Goal: Information Seeking & Learning: Understand process/instructions

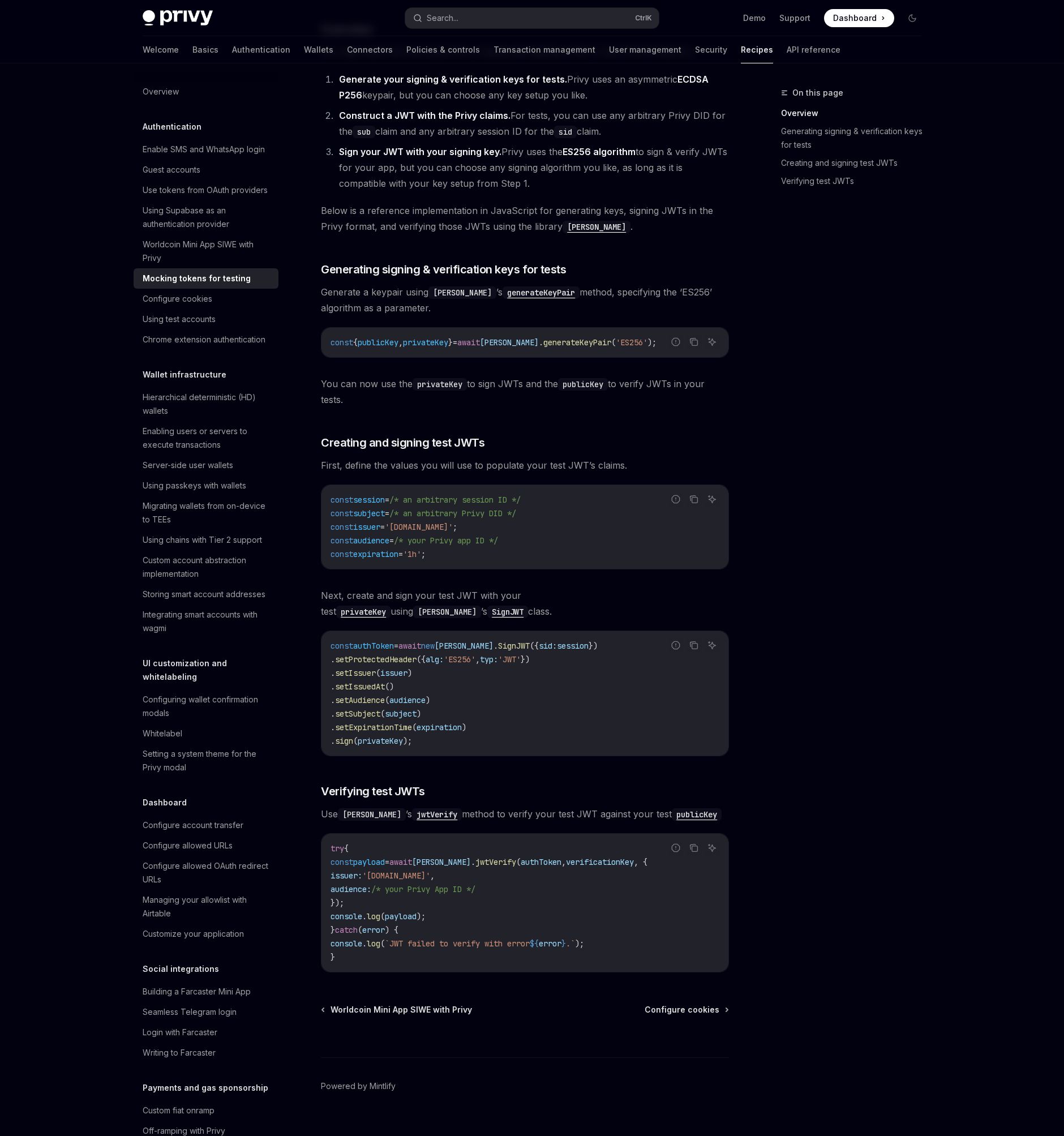
scroll to position [258, 0]
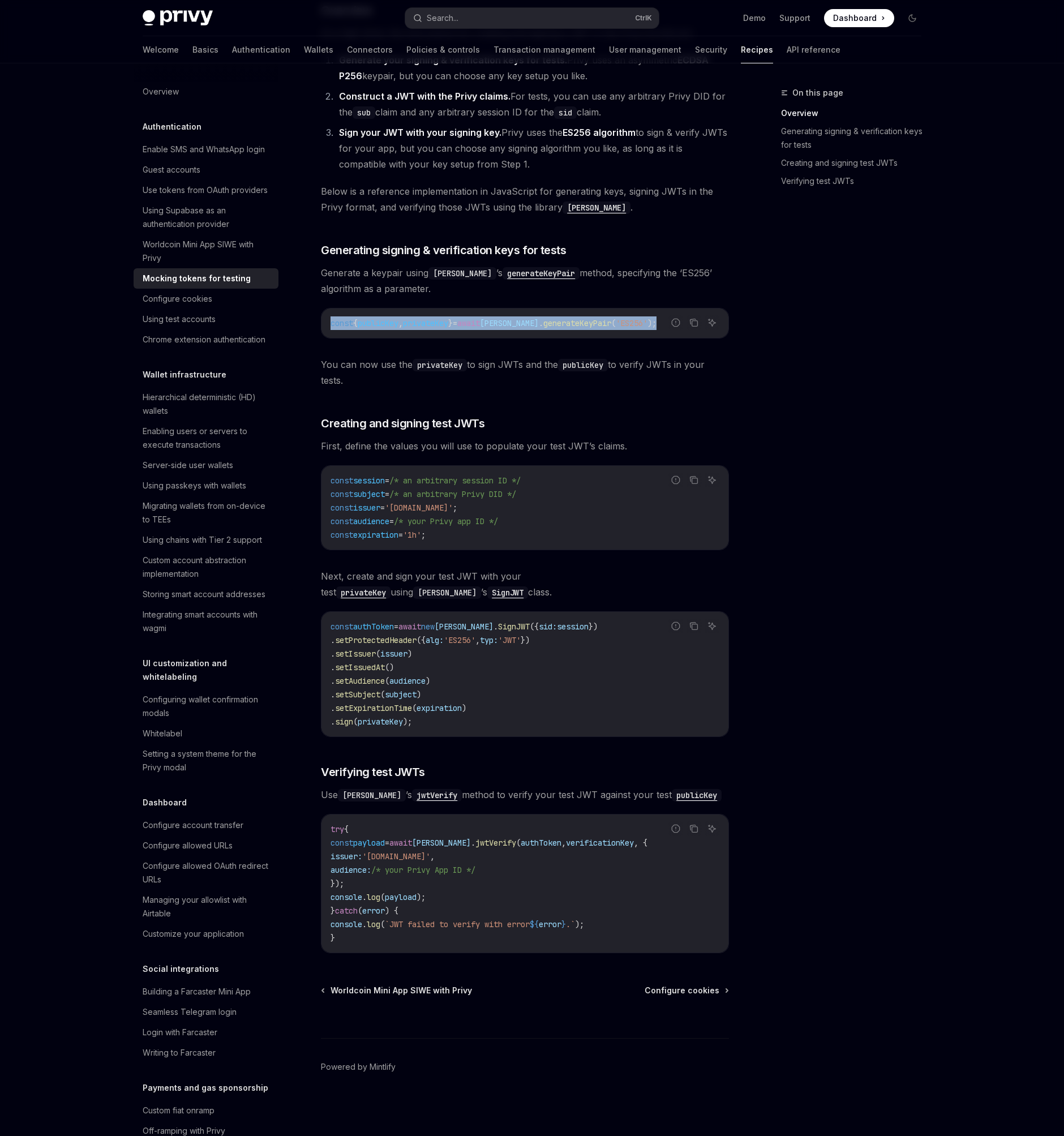
drag, startPoint x: 656, startPoint y: 325, endPoint x: 329, endPoint y: 324, distance: 327.0
click at [329, 324] on div "const { publicKey , privateKey } = await [PERSON_NAME] . generateKeyPair ( 'ES2…" at bounding box center [524, 322] width 407 height 29
copy span "const { publicKey , privateKey } = await [PERSON_NAME] . generateKeyPair ( 'ES2…"
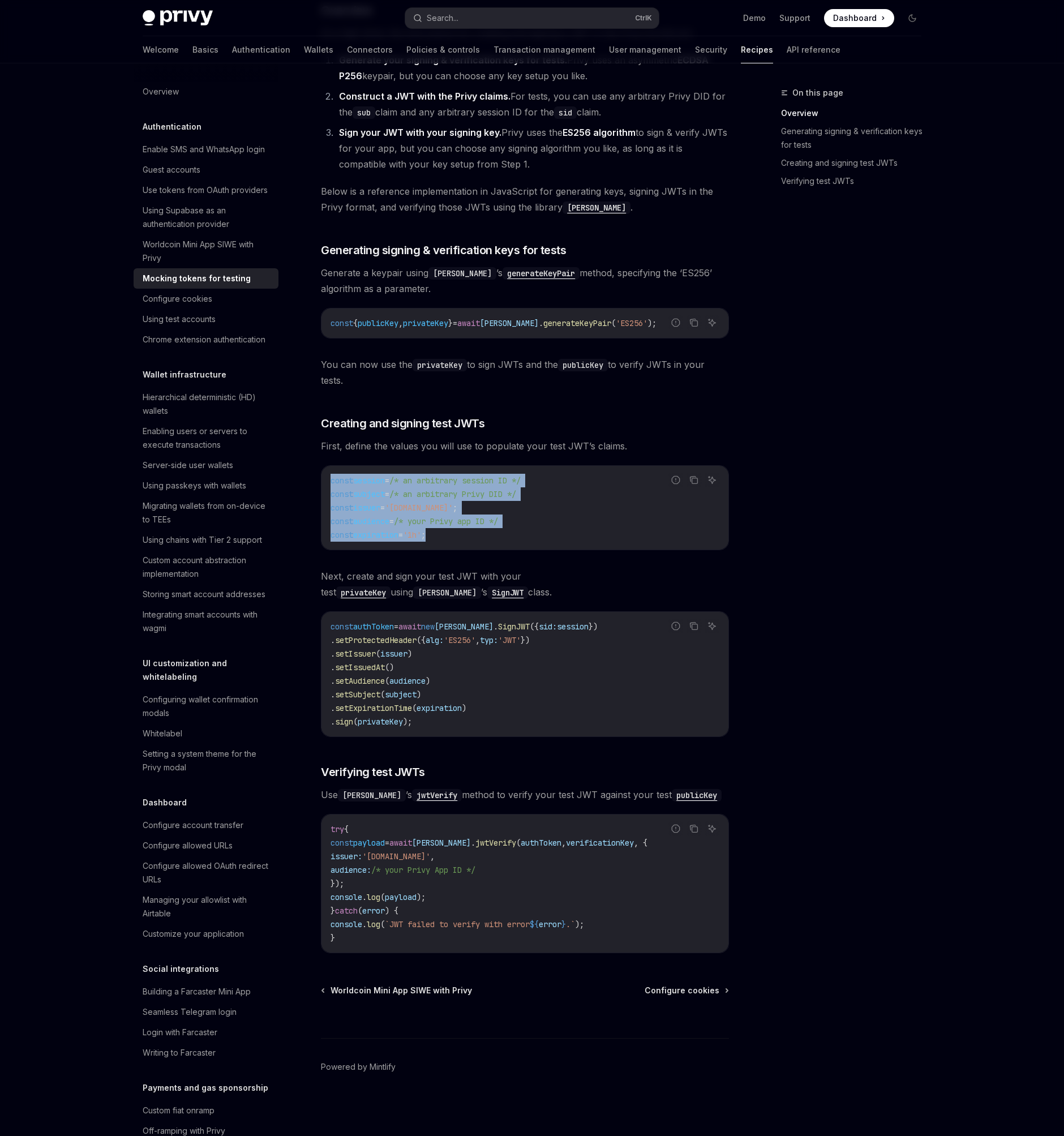
drag, startPoint x: 447, startPoint y: 535, endPoint x: 324, endPoint y: 484, distance: 133.2
click at [324, 484] on div "const session = /* an arbitrary session ID */ const subject = /* an arbitrary P…" at bounding box center [524, 508] width 407 height 84
copy code "const session = /* an arbitrary session ID */ const subject = /* an arbitrary P…"
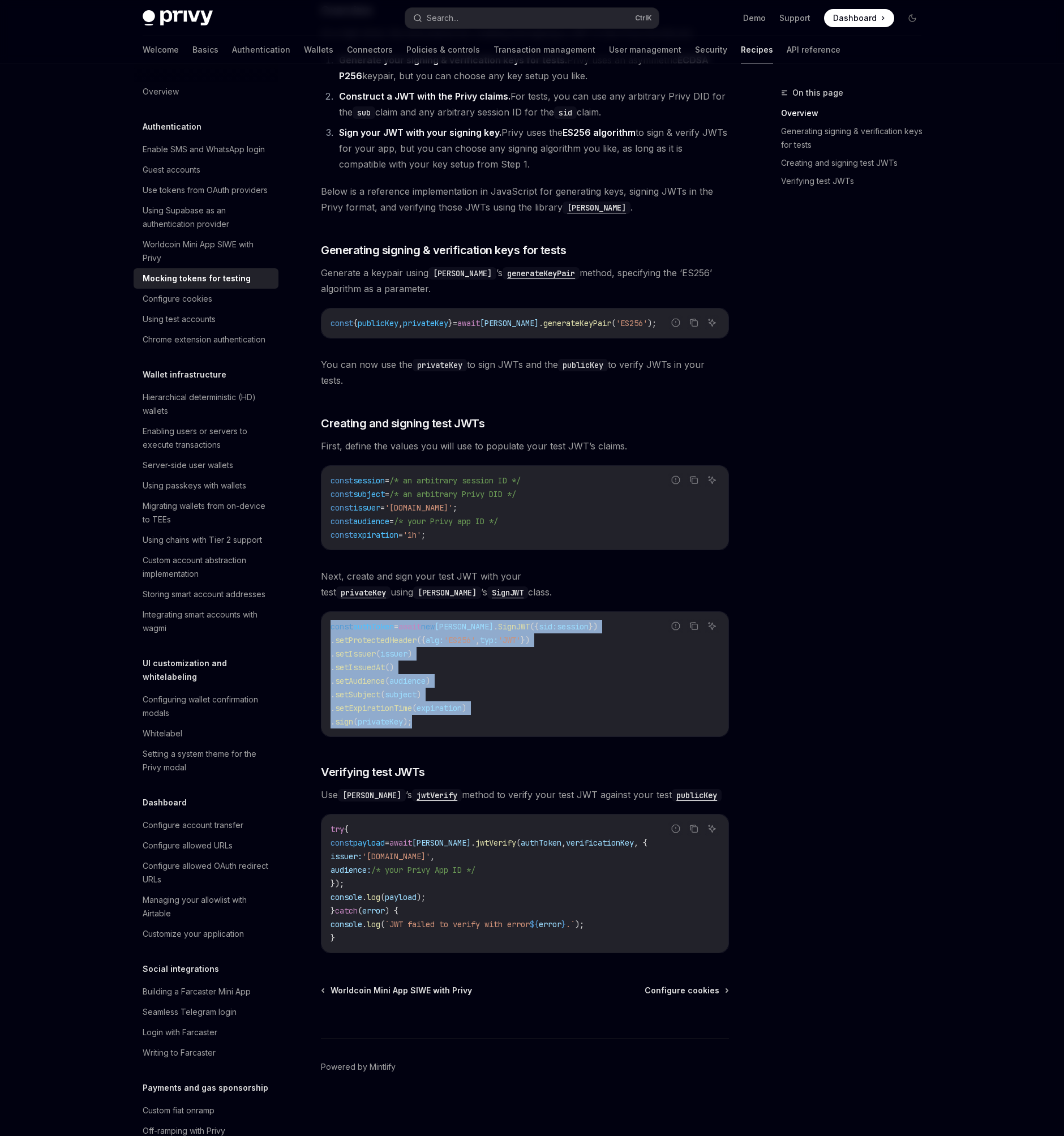
drag, startPoint x: 332, startPoint y: 626, endPoint x: 495, endPoint y: 720, distance: 188.2
click at [495, 720] on code "const authToken = await [GEOGRAPHIC_DATA][PERSON_NAME] . SignJWT ({ sid: sessio…" at bounding box center [524, 674] width 388 height 109
copy code "const authToken = await [GEOGRAPHIC_DATA][PERSON_NAME] . SignJWT ({ sid: sessio…"
click at [531, 652] on code "const authToken = await [GEOGRAPHIC_DATA][PERSON_NAME] . SignJWT ({ sid: sessio…" at bounding box center [524, 674] width 388 height 109
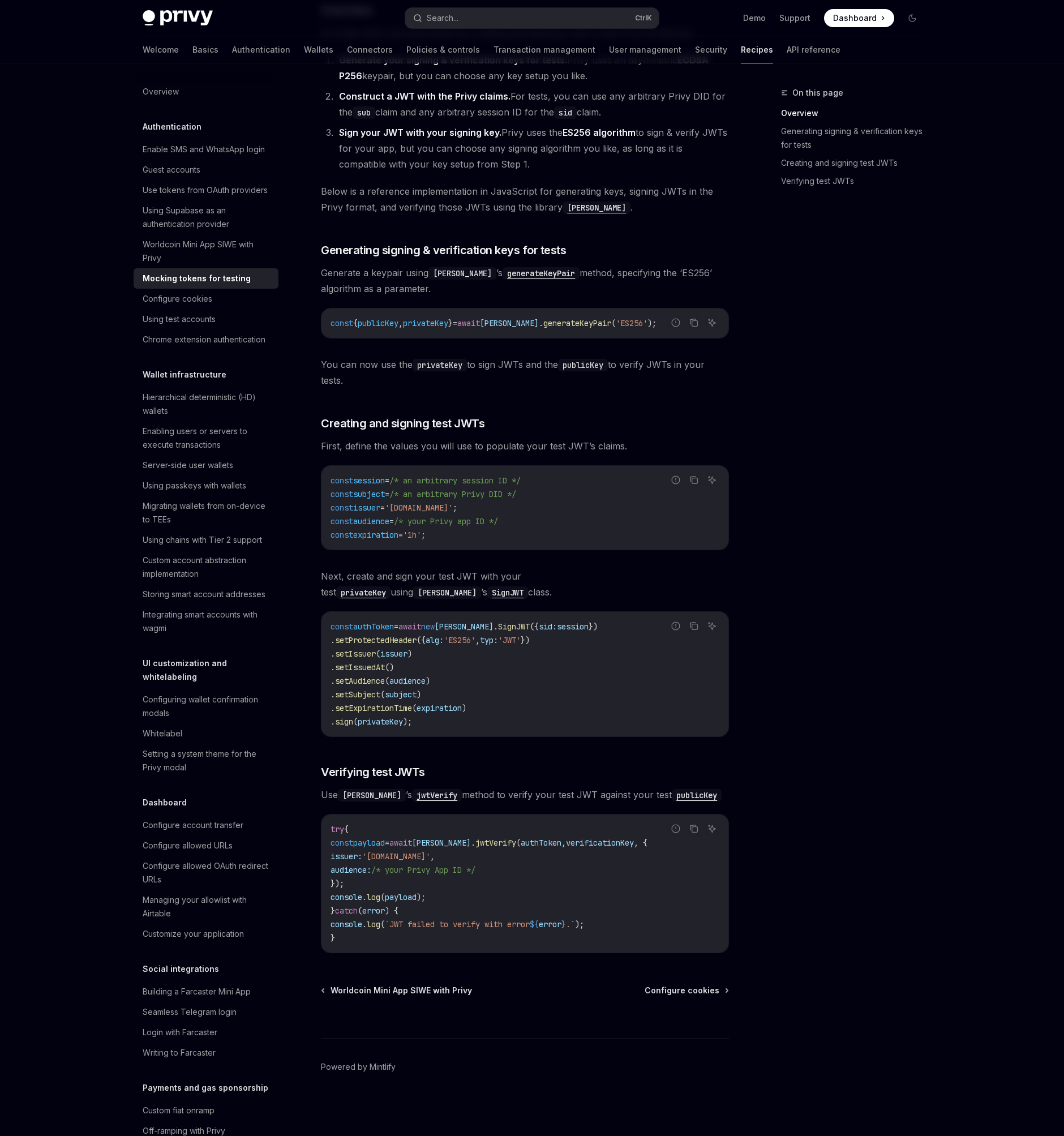
click at [420, 677] on span "audience" at bounding box center [407, 681] width 36 height 10
copy span "audience"
click at [610, 843] on span "verificationKey" at bounding box center [599, 843] width 68 height 10
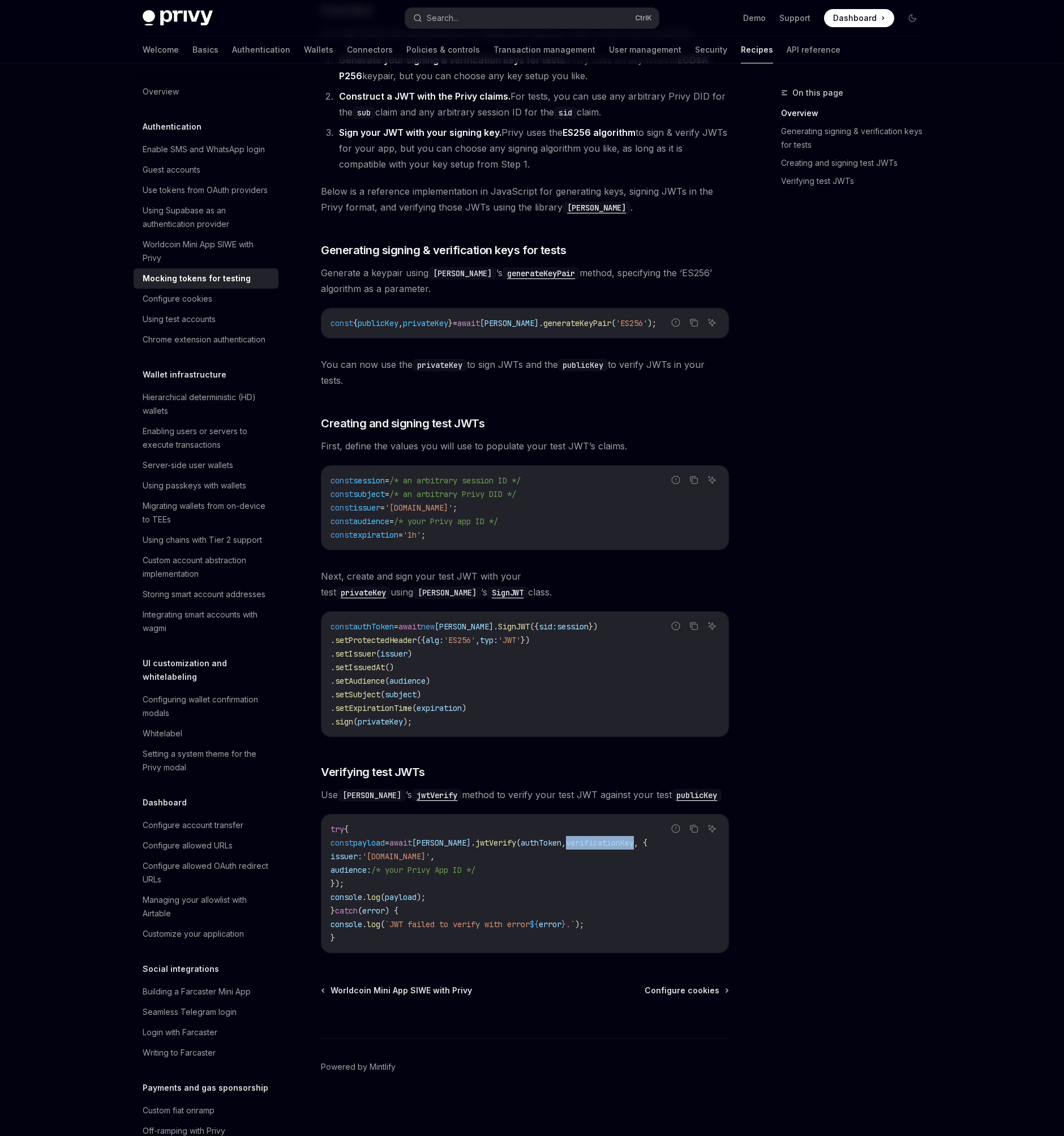
copy span "verificationKey"
click at [689, 322] on icon "Copy the contents from the code block" at bounding box center [693, 322] width 9 height 9
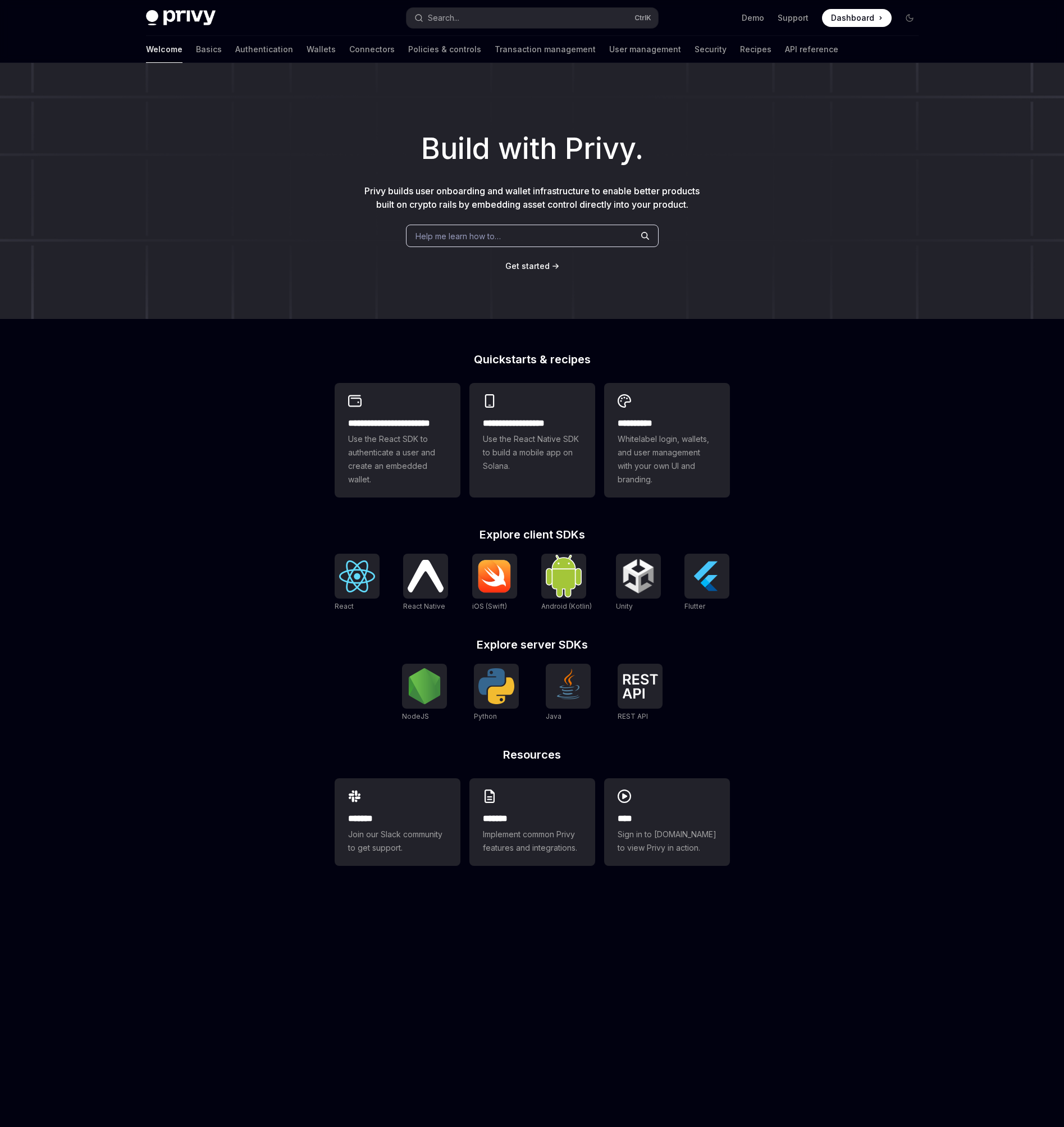
click at [863, 18] on span "Dashboard" at bounding box center [853, 18] width 43 height 12
